Goal: Information Seeking & Learning: Check status

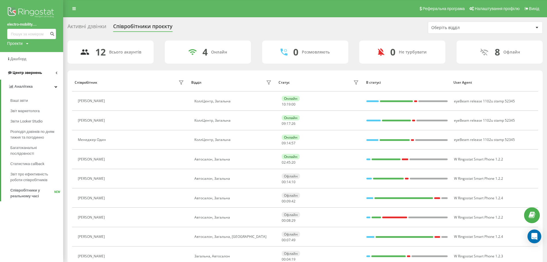
click at [20, 74] on span "Центр звернень" at bounding box center [27, 72] width 29 height 4
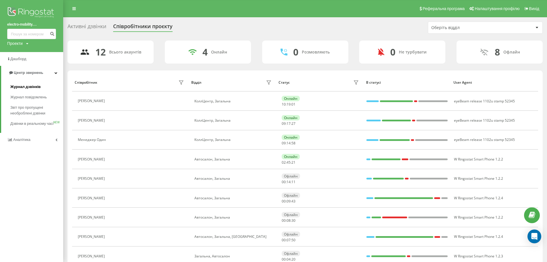
click at [23, 90] on link "Журнал дзвінків" at bounding box center [36, 87] width 53 height 10
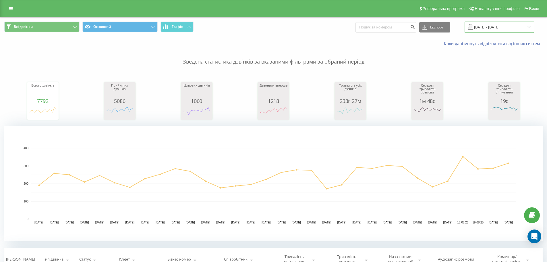
click at [516, 26] on input "[DATE] - [DATE]" at bounding box center [500, 27] width 70 height 11
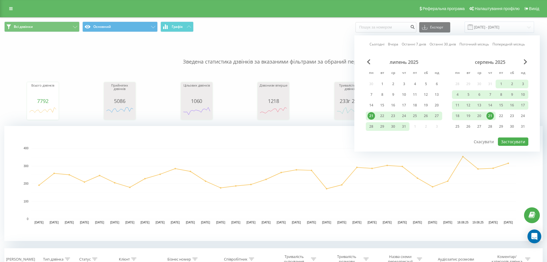
click at [490, 116] on div "21" at bounding box center [490, 115] width 7 height 7
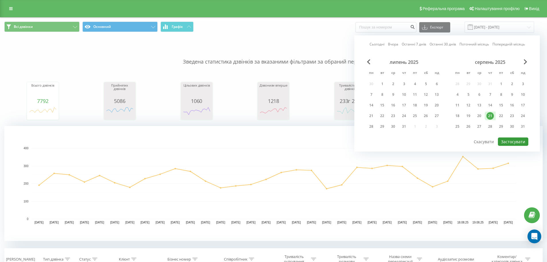
click at [512, 143] on button "Застосувати" at bounding box center [513, 141] width 30 height 8
type input "[DATE] - [DATE]"
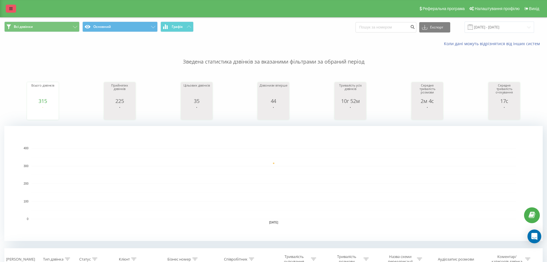
click at [12, 7] on icon at bounding box center [10, 9] width 3 height 4
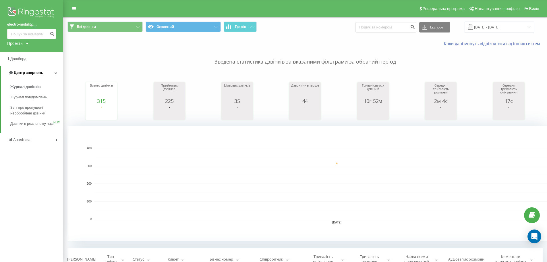
click at [15, 75] on span "Центр звернень" at bounding box center [25, 73] width 35 height 6
drag, startPoint x: 42, startPoint y: 73, endPoint x: 42, endPoint y: 80, distance: 7.2
click at [42, 73] on link "Центр звернень" at bounding box center [31, 73] width 63 height 14
click at [26, 90] on span "Журнал дзвінків" at bounding box center [25, 87] width 30 height 6
click at [22, 87] on span "Журнал дзвінків" at bounding box center [25, 87] width 30 height 6
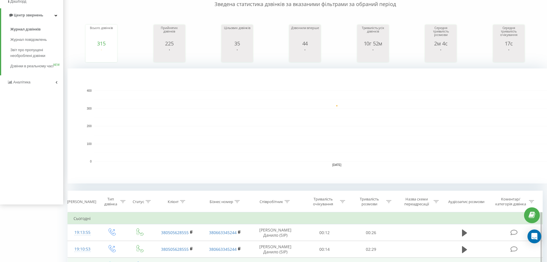
scroll to position [172, 0]
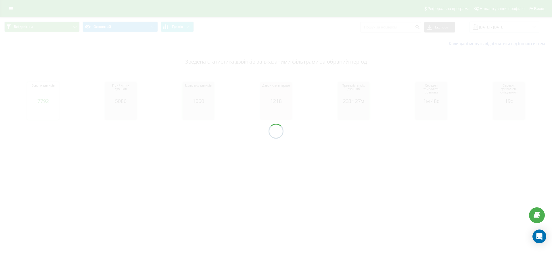
click at [516, 25] on div at bounding box center [276, 131] width 552 height 262
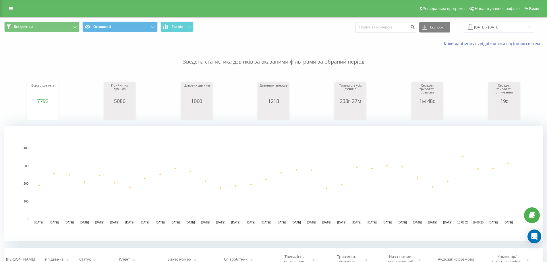
scroll to position [172, 0]
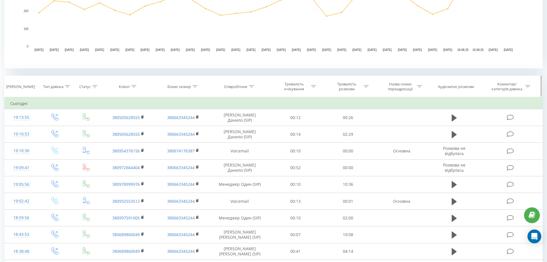
click at [252, 91] on th "Співробітник" at bounding box center [240, 86] width 59 height 21
click at [251, 85] on icon at bounding box center [251, 86] width 5 height 3
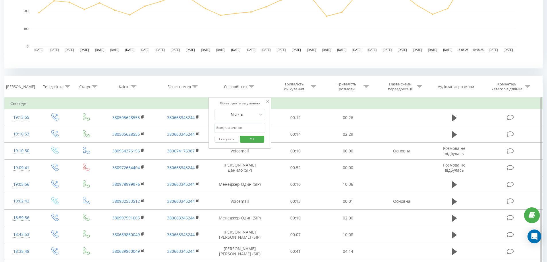
click at [246, 128] on input "text" at bounding box center [240, 128] width 51 height 10
type input "Анастасія"
click at [253, 137] on span "OK" at bounding box center [252, 138] width 16 height 9
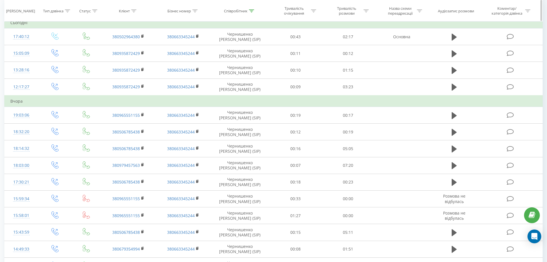
scroll to position [109, 0]
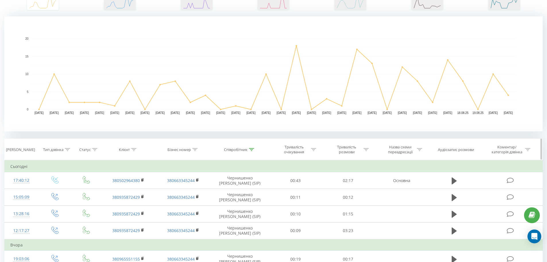
drag, startPoint x: 66, startPoint y: 149, endPoint x: 67, endPoint y: 151, distance: 3.0
click at [66, 148] on icon at bounding box center [67, 149] width 5 height 3
click at [64, 191] on div "Введіть значення" at bounding box center [51, 191] width 41 height 5
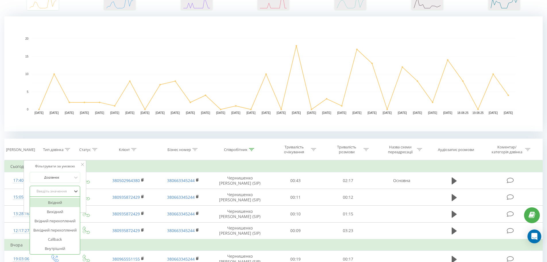
click at [58, 202] on div "Вхідний" at bounding box center [55, 202] width 50 height 9
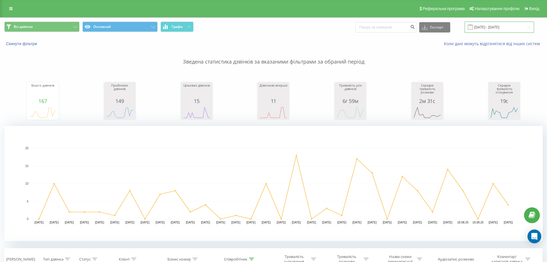
click at [501, 26] on input "[DATE] - [DATE]" at bounding box center [500, 27] width 70 height 11
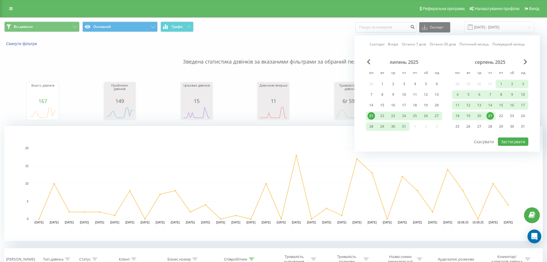
click at [487, 114] on div "21" at bounding box center [490, 115] width 7 height 7
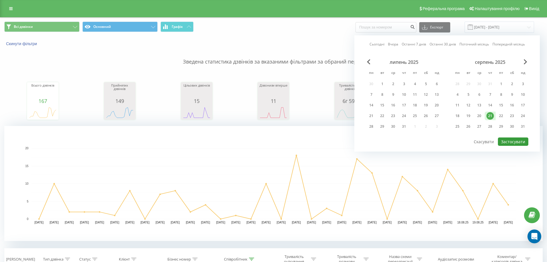
click at [510, 142] on button "Застосувати" at bounding box center [513, 141] width 30 height 8
type input "[DATE] - [DATE]"
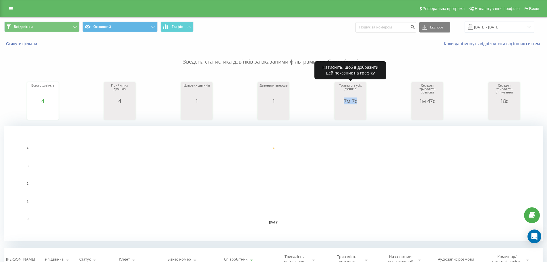
drag, startPoint x: 351, startPoint y: 101, endPoint x: 361, endPoint y: 100, distance: 9.8
click at [361, 100] on div "7м 7с" at bounding box center [350, 101] width 29 height 6
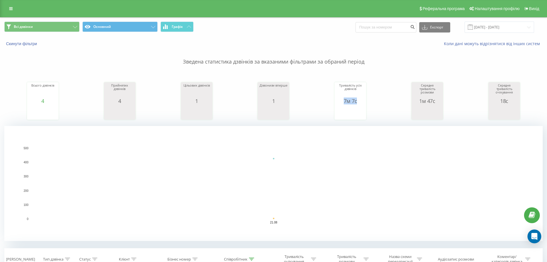
copy div "7м 7с"
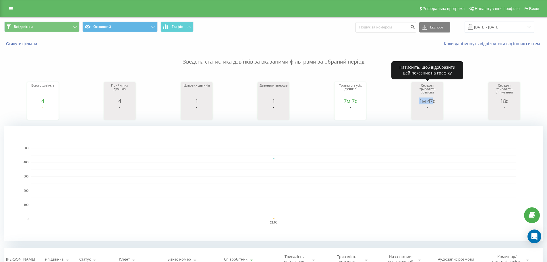
drag, startPoint x: 416, startPoint y: 99, endPoint x: 441, endPoint y: 99, distance: 24.7
click at [438, 98] on div "1м 47с" at bounding box center [427, 101] width 29 height 6
copy div "1м 47с"
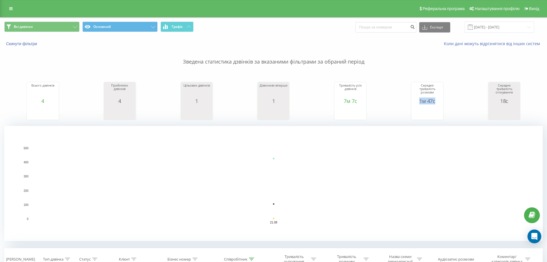
scroll to position [115, 0]
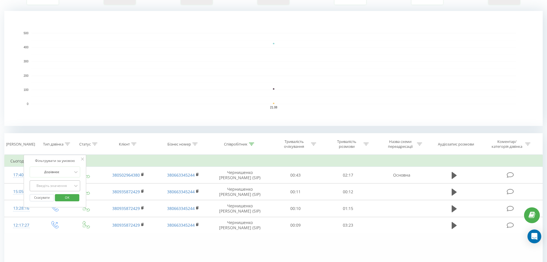
click at [72, 187] on div "Введіть значення" at bounding box center [51, 185] width 41 height 5
click at [60, 208] on div "Вихідний" at bounding box center [55, 205] width 50 height 9
click at [65, 196] on span "OK" at bounding box center [67, 197] width 16 height 9
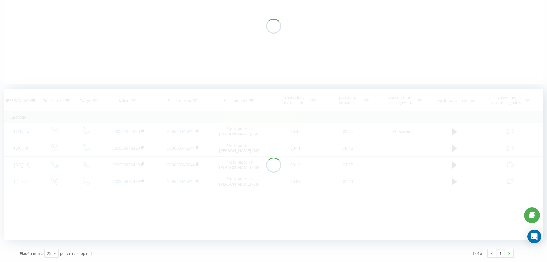
scroll to position [78, 0]
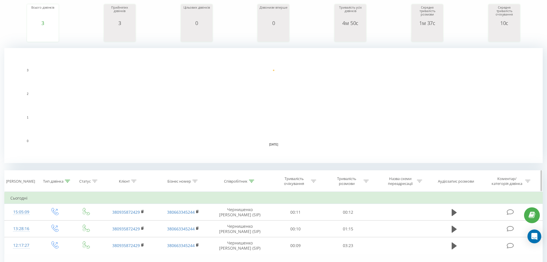
click at [69, 179] on div "Тип дзвінка" at bounding box center [56, 181] width 27 height 5
click at [64, 223] on div "Вихідний" at bounding box center [55, 222] width 51 height 11
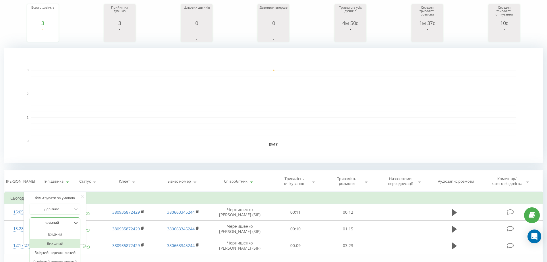
scroll to position [102, 0]
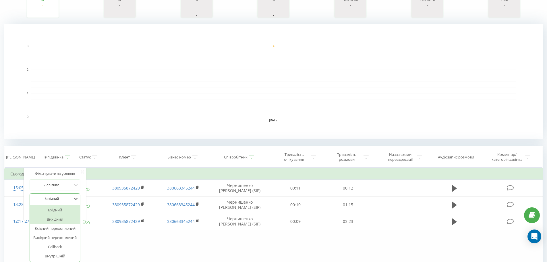
click at [61, 208] on div "Вхідний" at bounding box center [55, 209] width 50 height 9
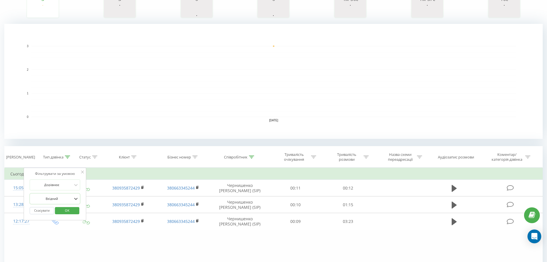
click at [65, 213] on span "OK" at bounding box center [67, 210] width 16 height 9
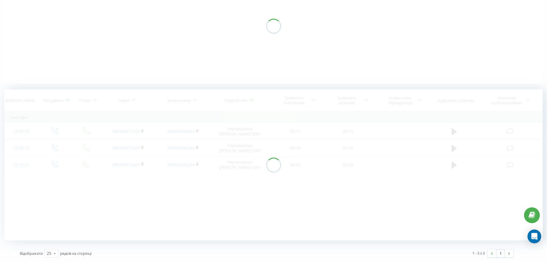
scroll to position [78, 0]
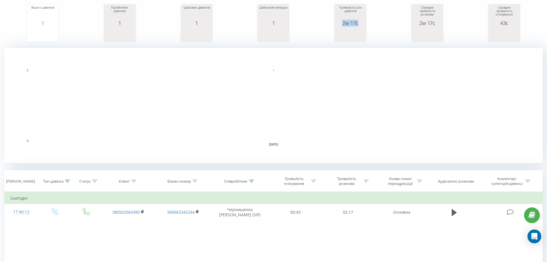
drag, startPoint x: 342, startPoint y: 23, endPoint x: 379, endPoint y: 24, distance: 36.8
click at [379, 24] on div "Всього дзвінків 1 date totalCalls 21.08.25 1 21.08.25 Прийнятих дзвінків 1 date…" at bounding box center [273, 17] width 539 height 49
copy div "2м 17с"
click at [62, 180] on div "Тип дзвінка" at bounding box center [53, 181] width 20 height 5
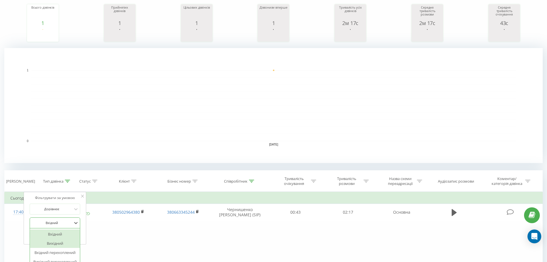
click at [58, 219] on div "6 results available. Use Up and Down to choose options, press Enter to select t…" at bounding box center [55, 222] width 51 height 11
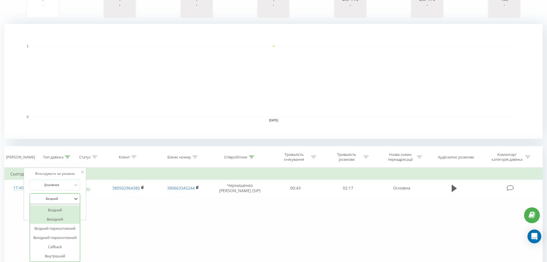
click at [58, 219] on div "Вихідний" at bounding box center [55, 218] width 50 height 9
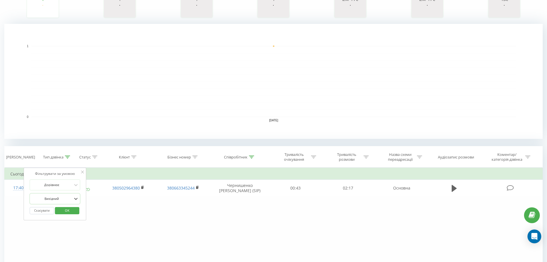
click at [74, 209] on span "OK" at bounding box center [67, 210] width 16 height 9
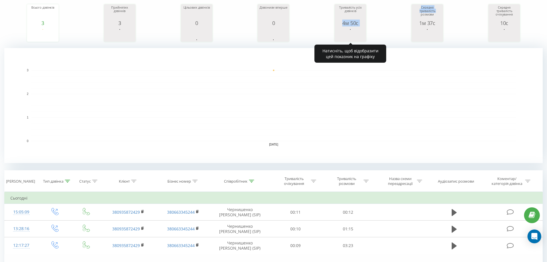
drag, startPoint x: 339, startPoint y: 25, endPoint x: 398, endPoint y: 20, distance: 59.2
click at [398, 20] on div "Всього дзвінків 3 date totalCalls 21.08.25 3 21.08.25 Прийнятих дзвінків 3 date…" at bounding box center [273, 17] width 539 height 49
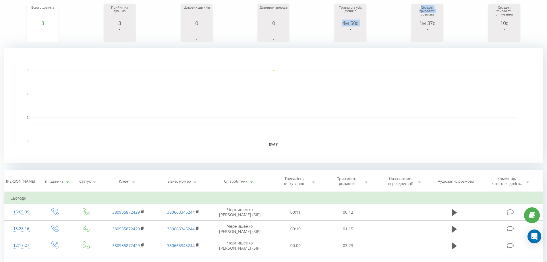
copy div "4м 50с date allConversationsLength 21.08.25 290 21.08.25 Середня тривалість"
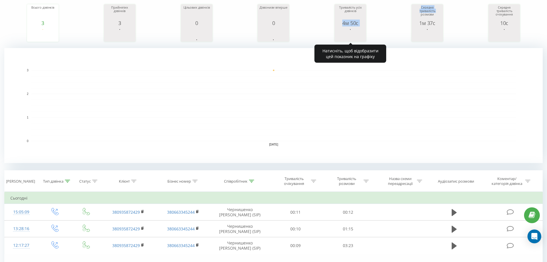
click at [349, 23] on div "4м 50с" at bounding box center [350, 23] width 29 height 6
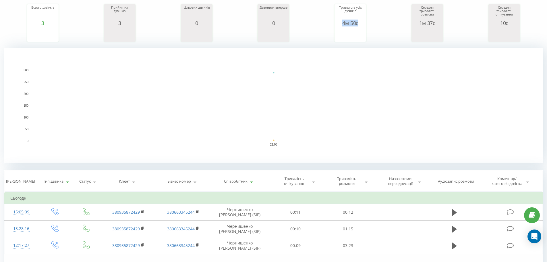
drag, startPoint x: 340, startPoint y: 25, endPoint x: 370, endPoint y: 24, distance: 30.2
click at [370, 24] on div "Всього дзвінків 3 date totalCalls 21.08.25 3 21.08.25 Прийнятих дзвінків 3 date…" at bounding box center [273, 17] width 539 height 49
copy div "4м 50с"
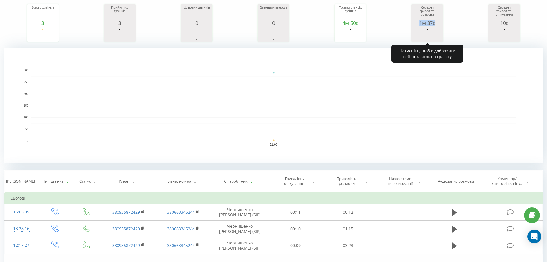
drag, startPoint x: 443, startPoint y: 24, endPoint x: 451, endPoint y: 25, distance: 7.5
click at [449, 24] on div "Всього дзвінків 3 date totalCalls 21.08.25 3 21.08.25 Прийнятих дзвінків 3 date…" at bounding box center [273, 17] width 539 height 49
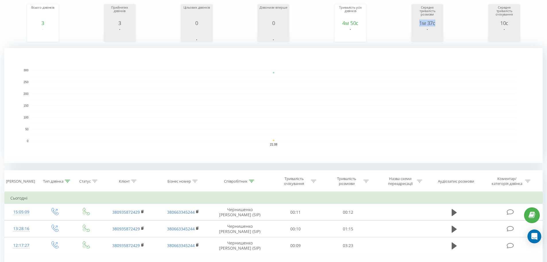
copy div "1м 37с"
